Goal: Task Accomplishment & Management: Use online tool/utility

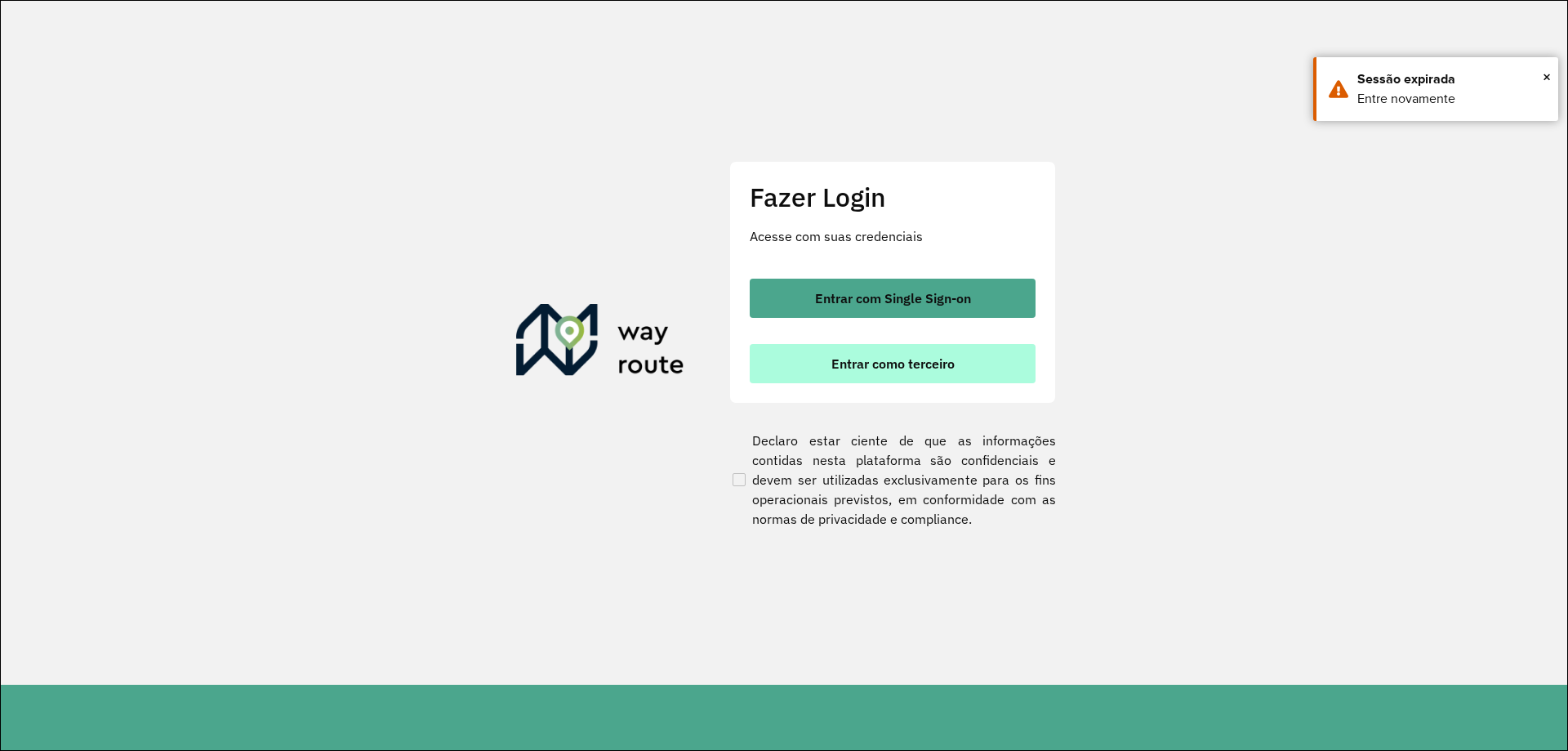
click at [926, 367] on span "Entrar como terceiro" at bounding box center [892, 363] width 124 height 13
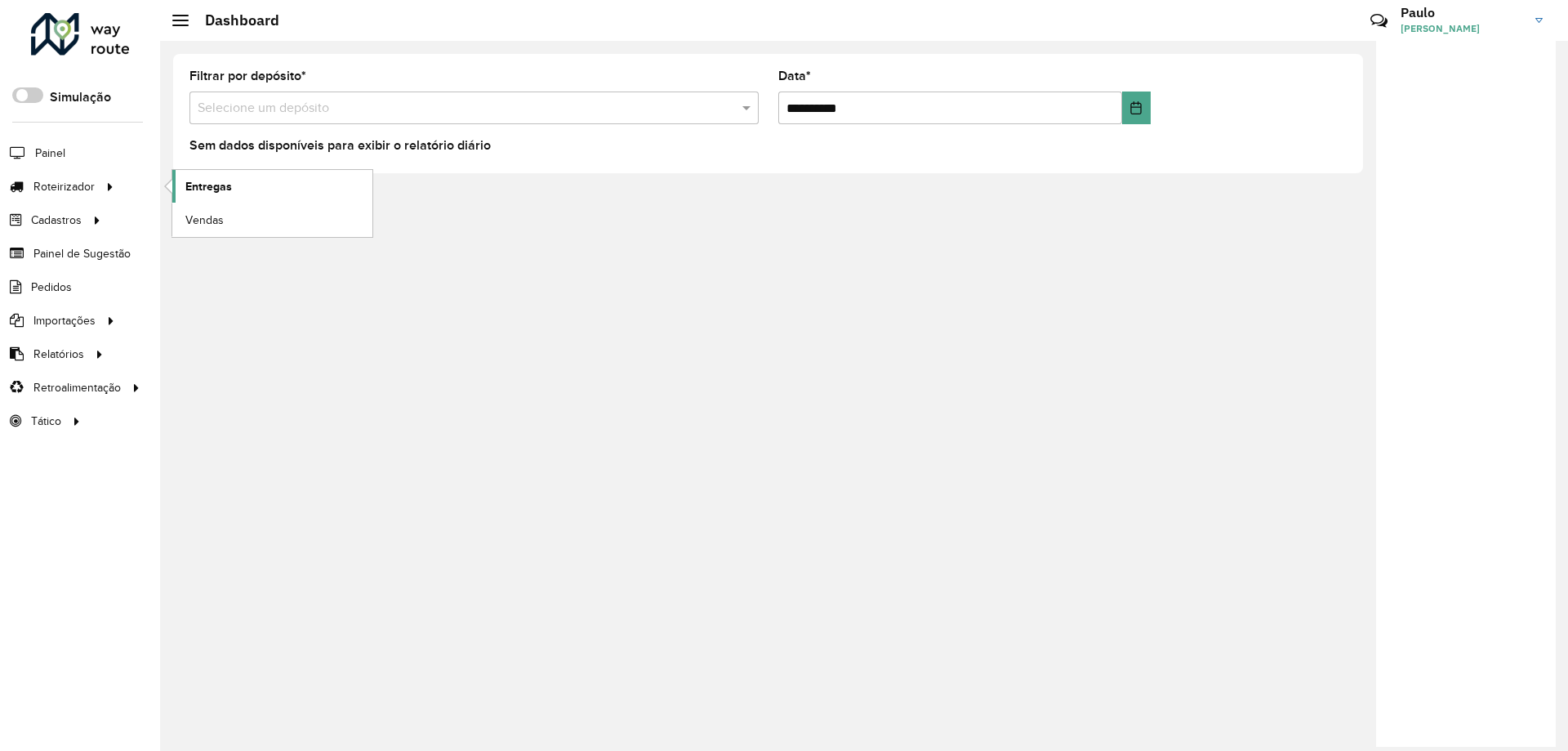
click at [200, 180] on span "Entregas" at bounding box center [209, 187] width 47 height 17
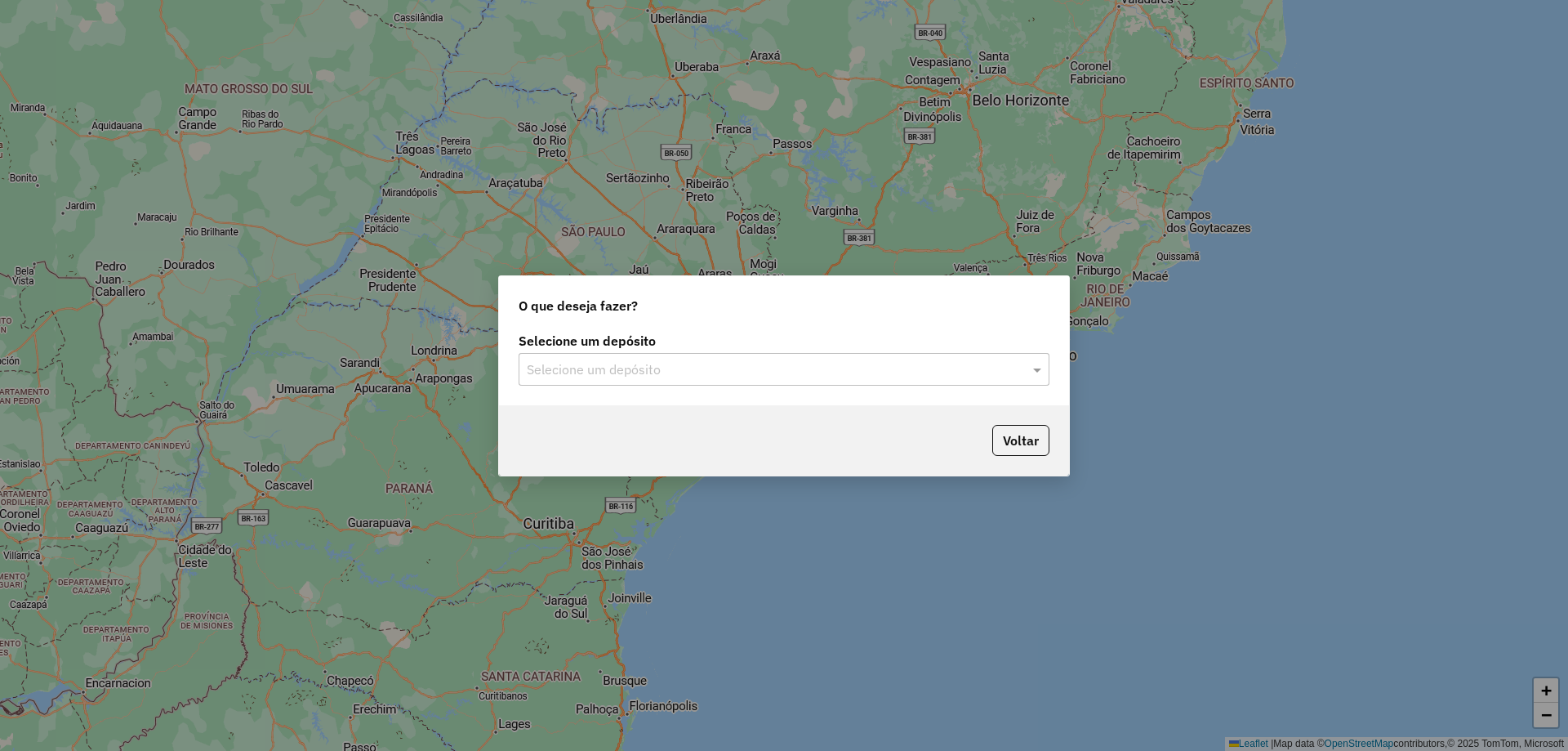
click at [578, 372] on input "text" at bounding box center [768, 370] width 482 height 20
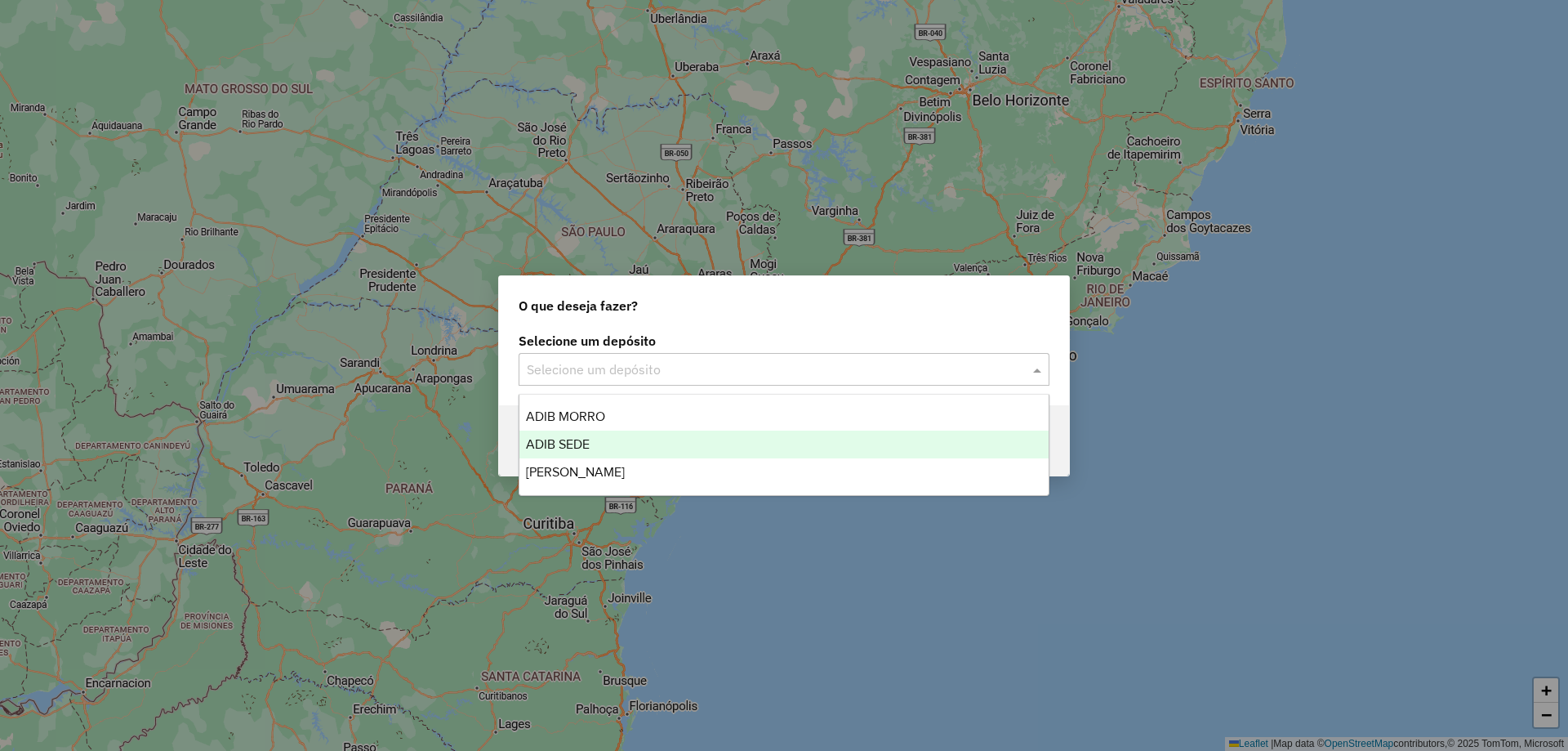
click at [637, 445] on div "ADIB SEDE" at bounding box center [784, 444] width 530 height 28
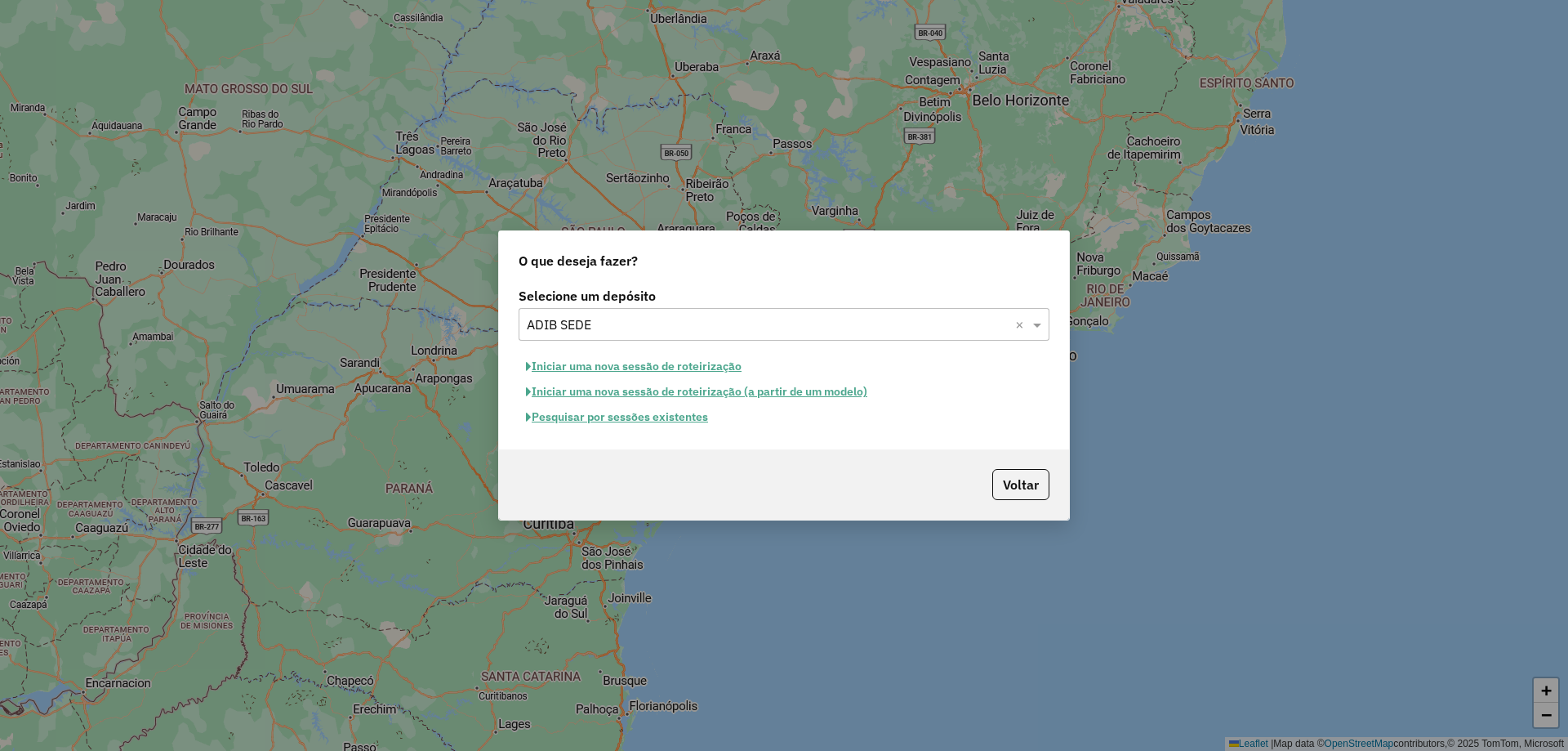
click at [679, 422] on button "Pesquisar por sessões existentes" at bounding box center [617, 417] width 197 height 25
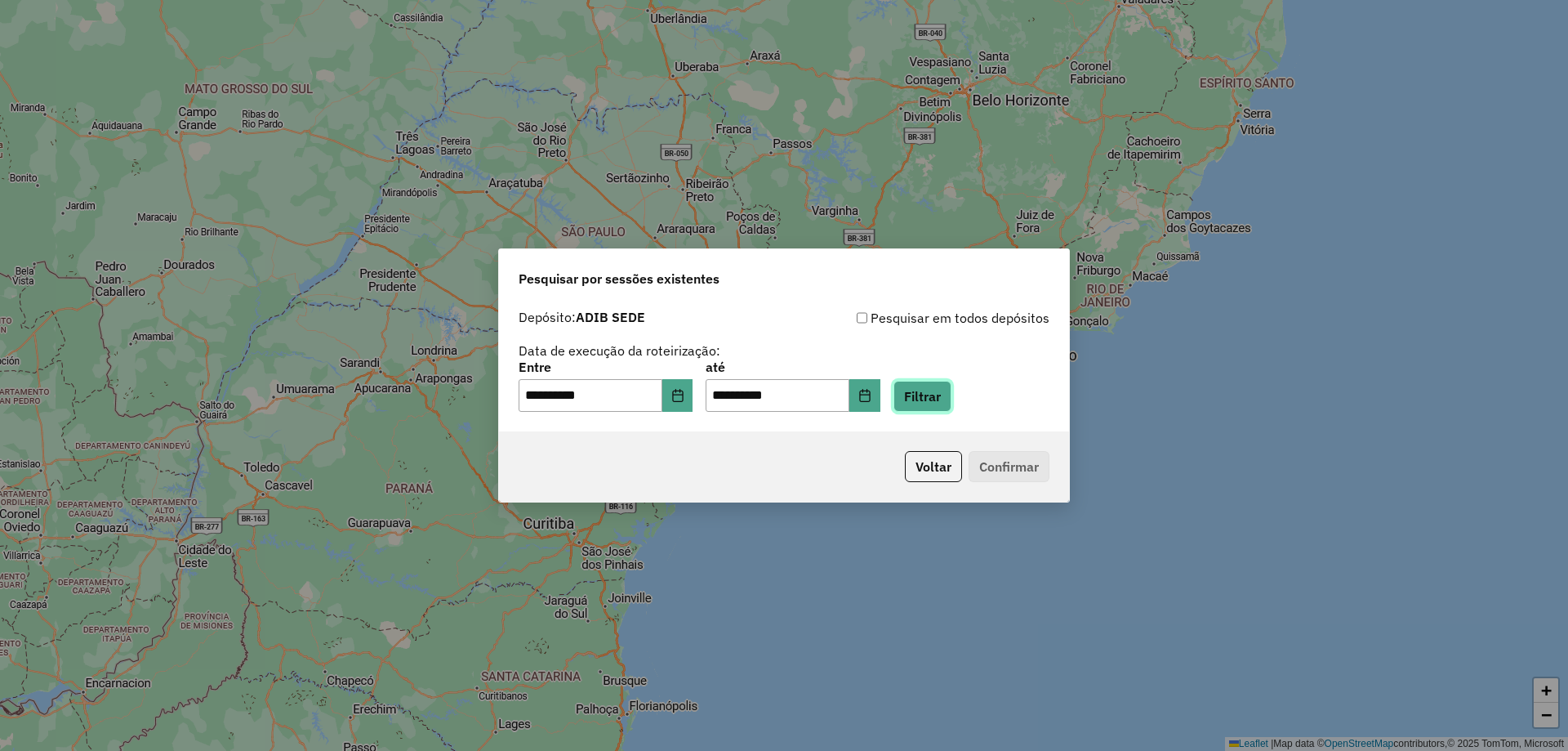
click at [931, 399] on button "Filtrar" at bounding box center [922, 397] width 58 height 31
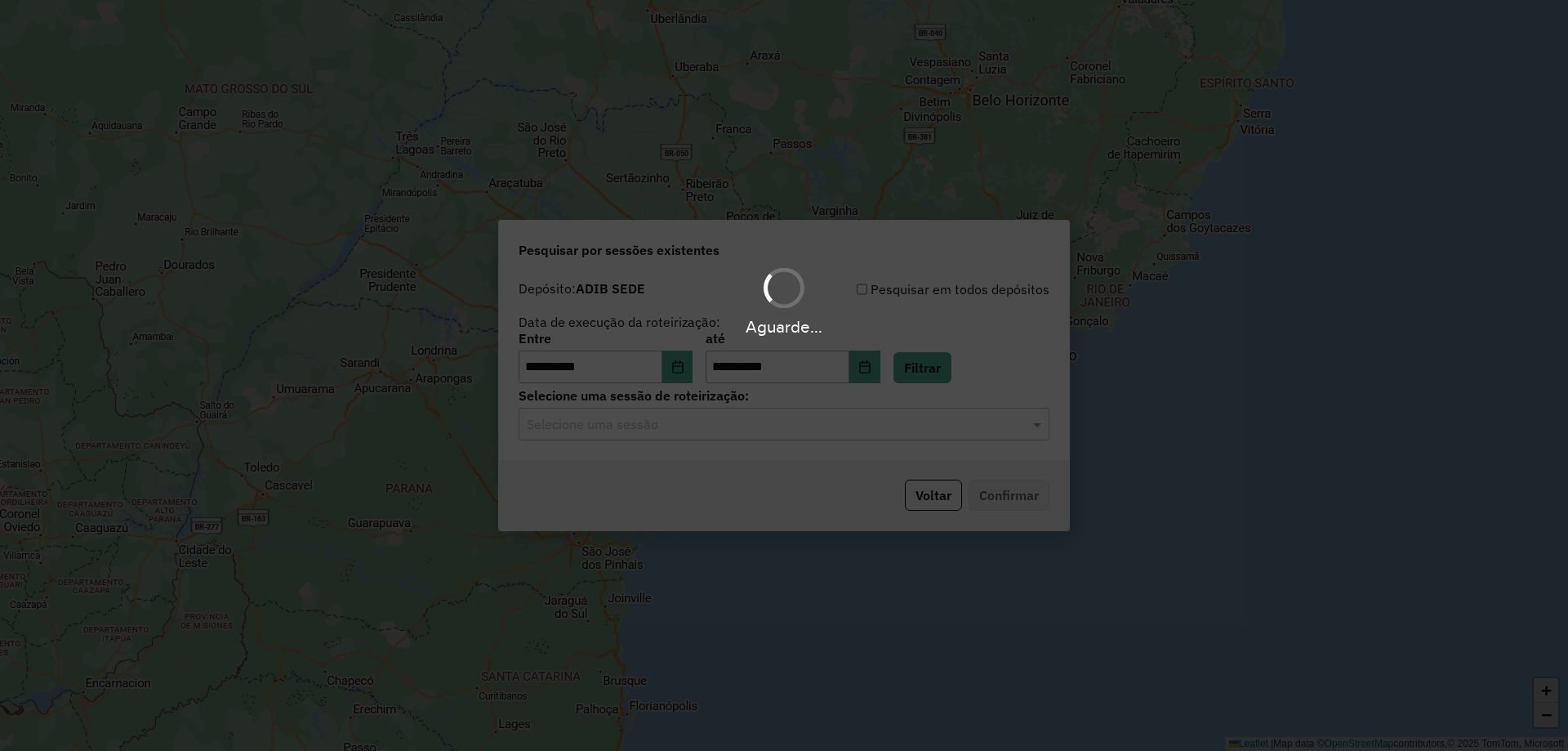
click at [747, 429] on div "Aguarde..." at bounding box center [784, 375] width 1568 height 751
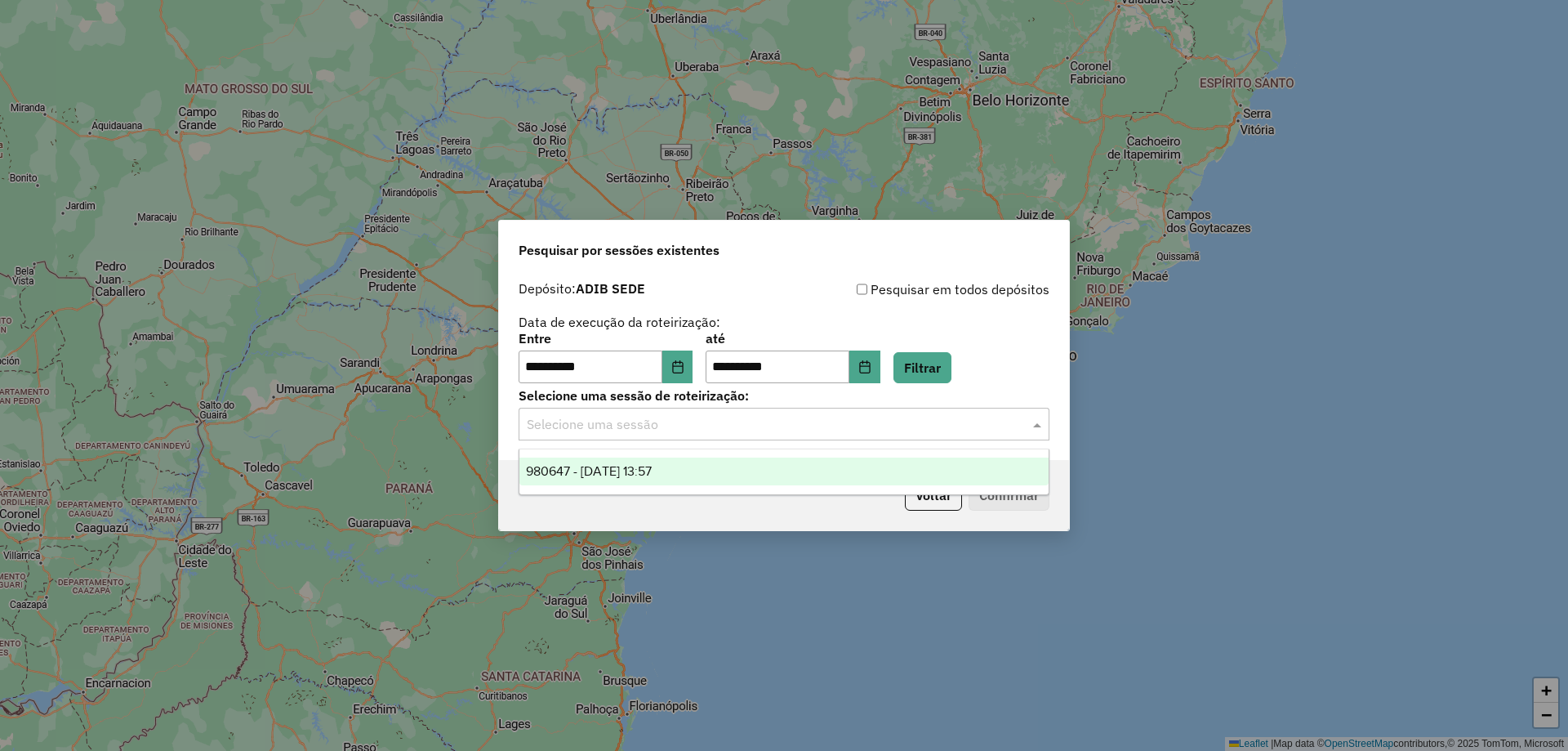
drag, startPoint x: 741, startPoint y: 419, endPoint x: 710, endPoint y: 462, distance: 53.0
click at [741, 425] on input "text" at bounding box center [768, 424] width 482 height 20
click at [703, 473] on div "980647 - [DATE] 13:57" at bounding box center [784, 471] width 530 height 28
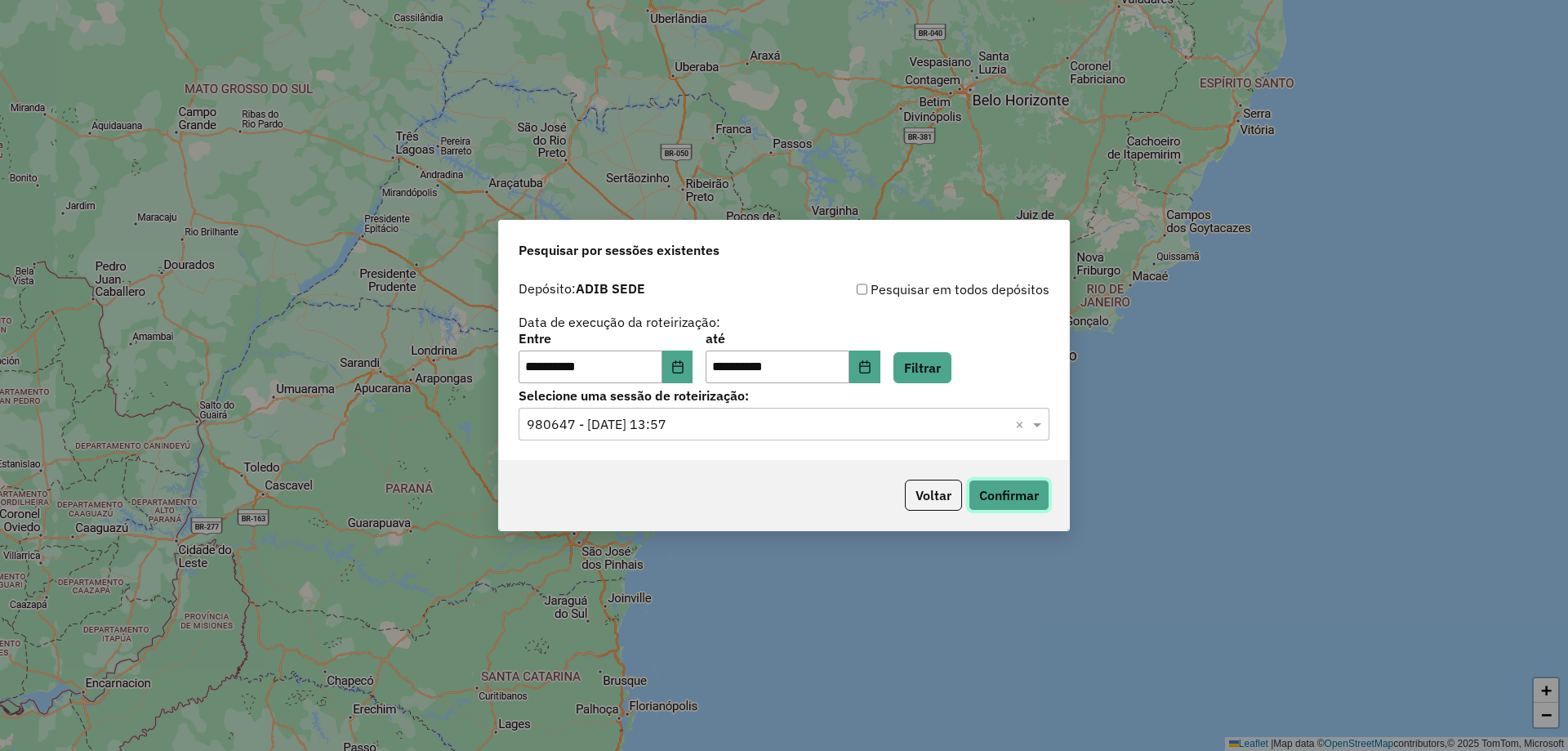
click at [991, 494] on button "Confirmar" at bounding box center [1009, 495] width 81 height 31
